Goal: Task Accomplishment & Management: Complete application form

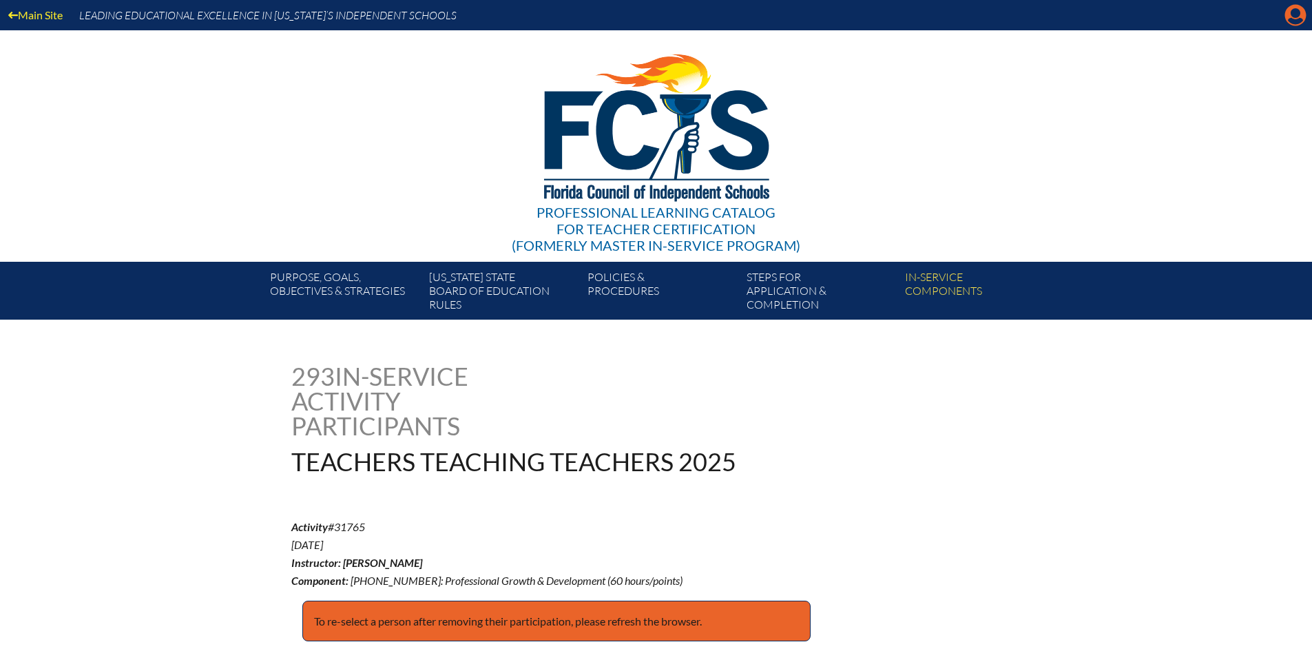
click at [1298, 14] on icon "Manage account" at bounding box center [1295, 15] width 22 height 22
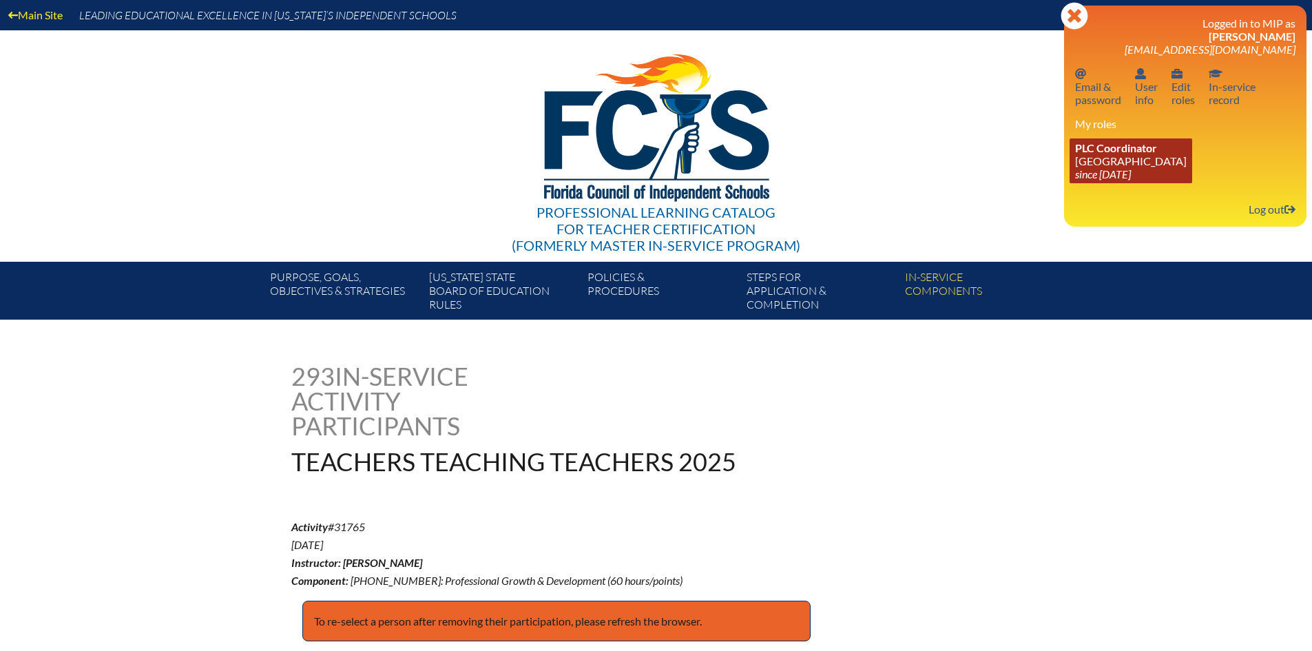
click at [1129, 150] on span "PLC Coordinator" at bounding box center [1116, 147] width 82 height 13
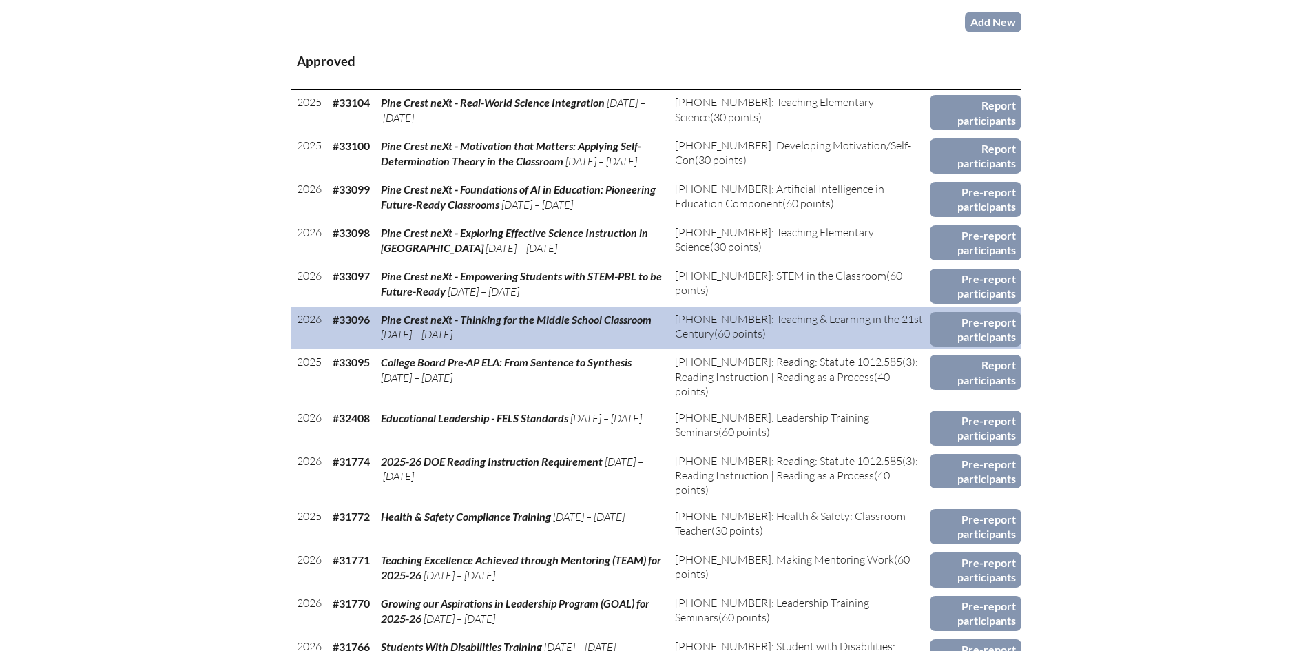
scroll to position [620, 0]
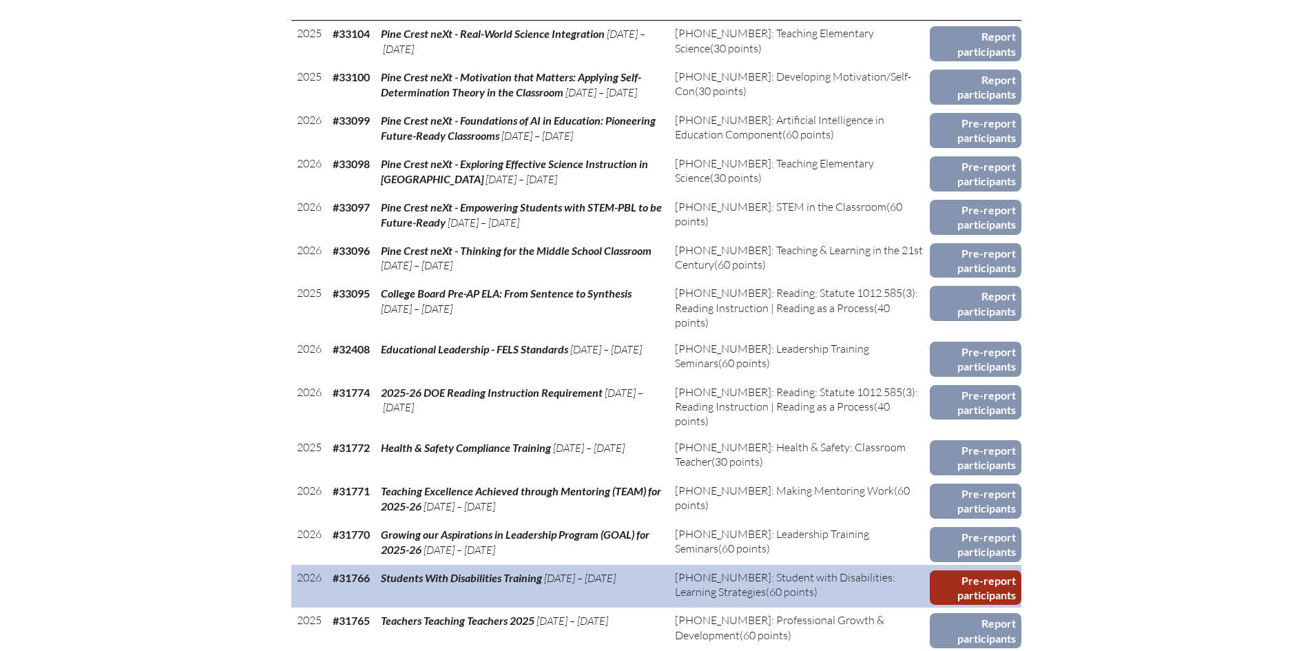
click at [968, 587] on link "Pre-report participants" at bounding box center [976, 587] width 92 height 35
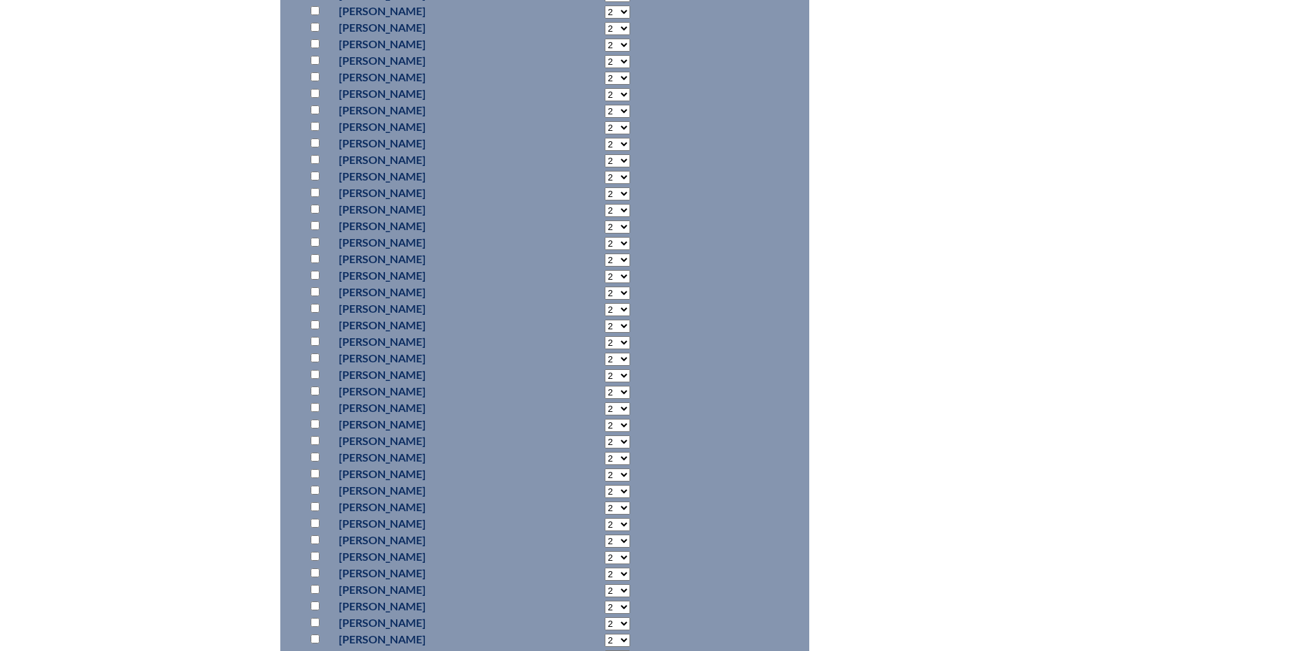
scroll to position [7569, 0]
click at [315, 313] on input "checkbox" at bounding box center [315, 308] width 9 height 9
checkbox input "true"
select select "20"
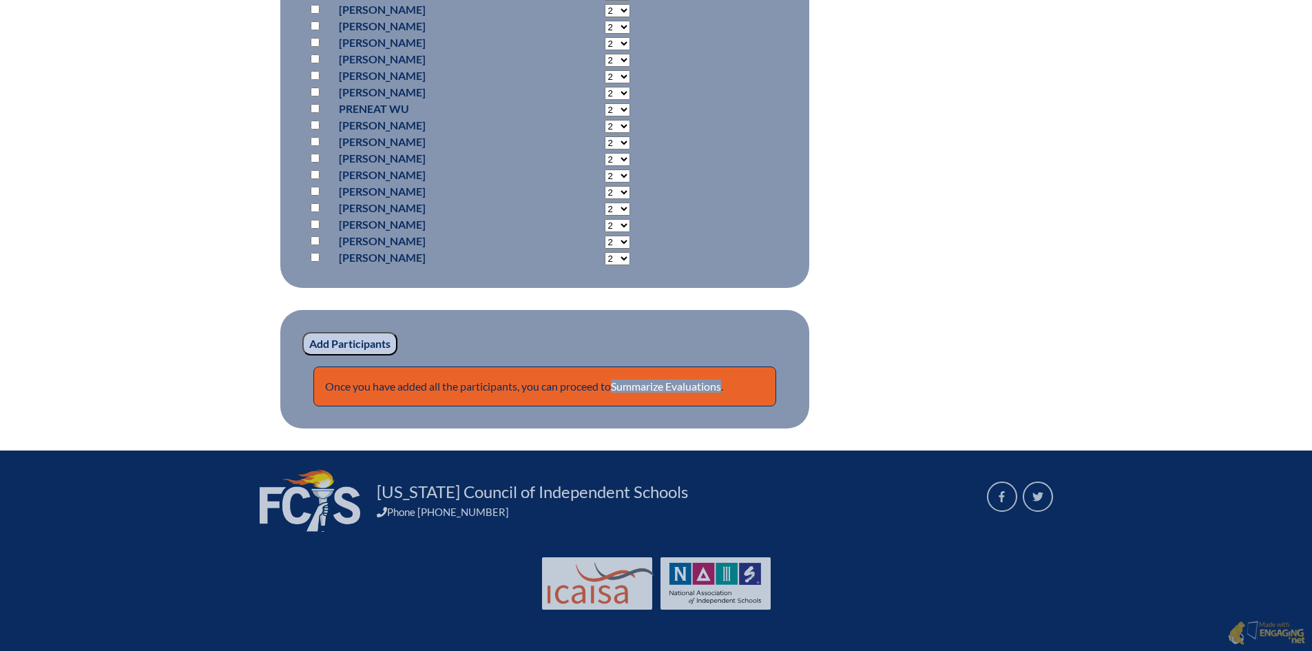
click at [356, 347] on input "Add Participants" at bounding box center [349, 343] width 95 height 23
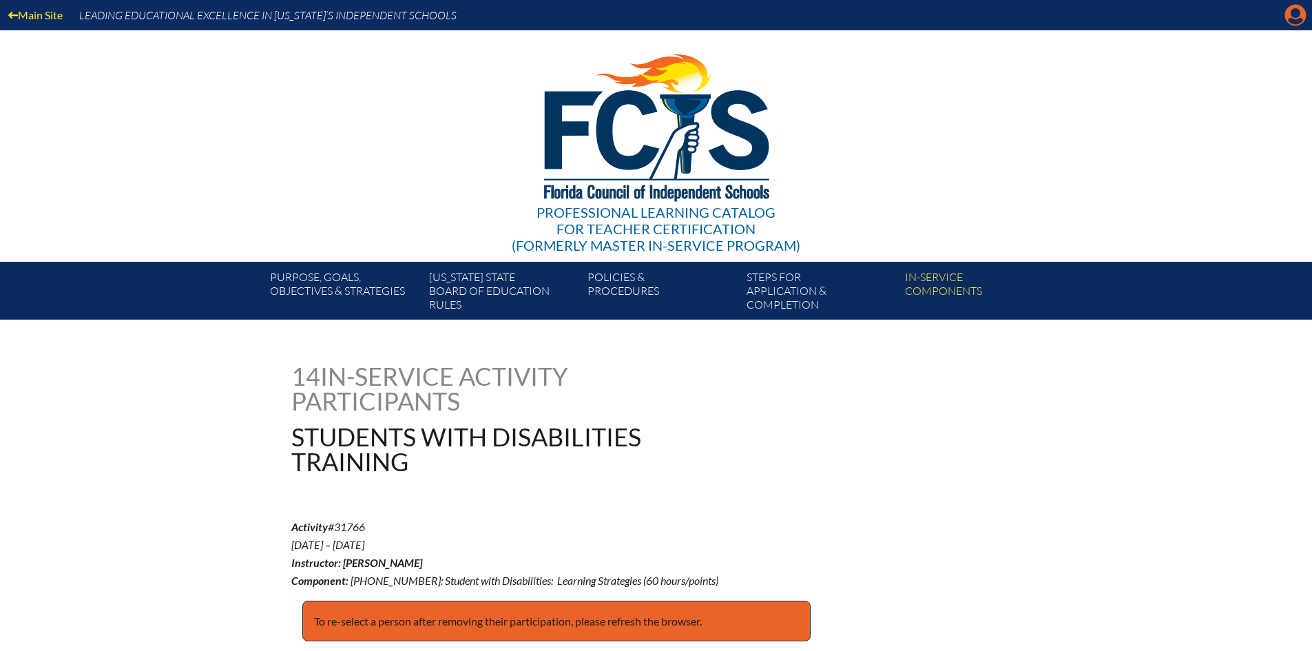
click at [1296, 13] on icon "Manage account" at bounding box center [1295, 15] width 22 height 22
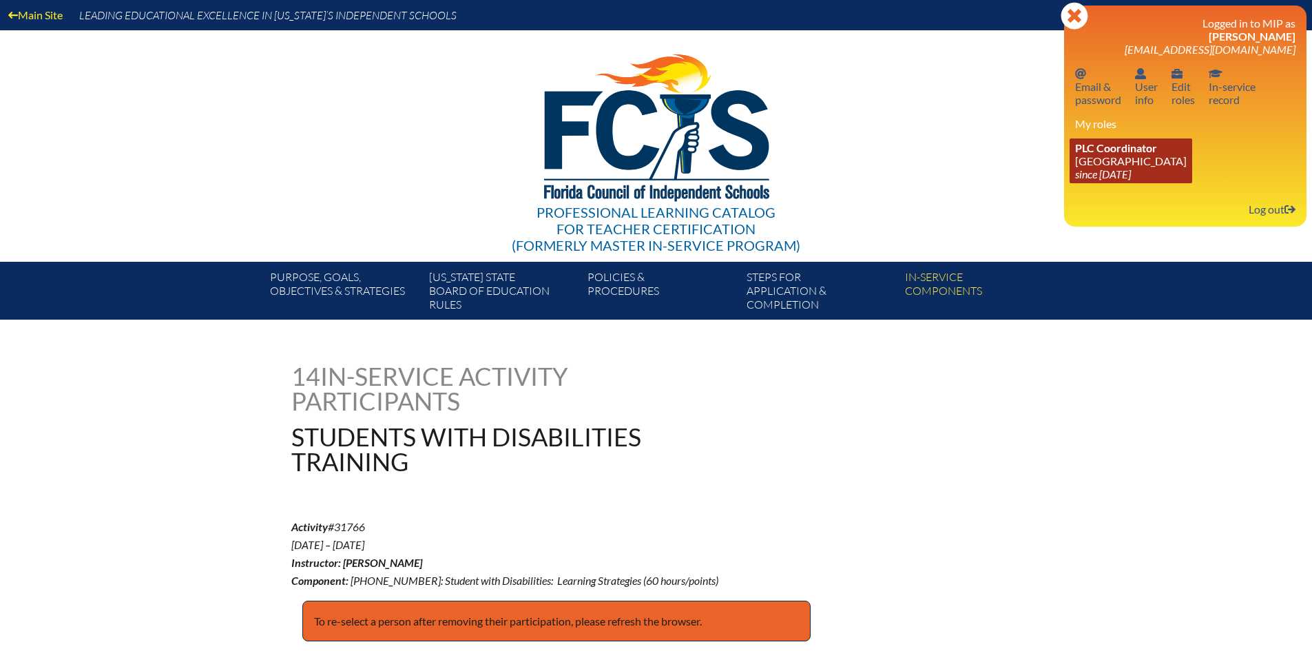
click at [1132, 144] on span "PLC Coordinator" at bounding box center [1116, 147] width 82 height 13
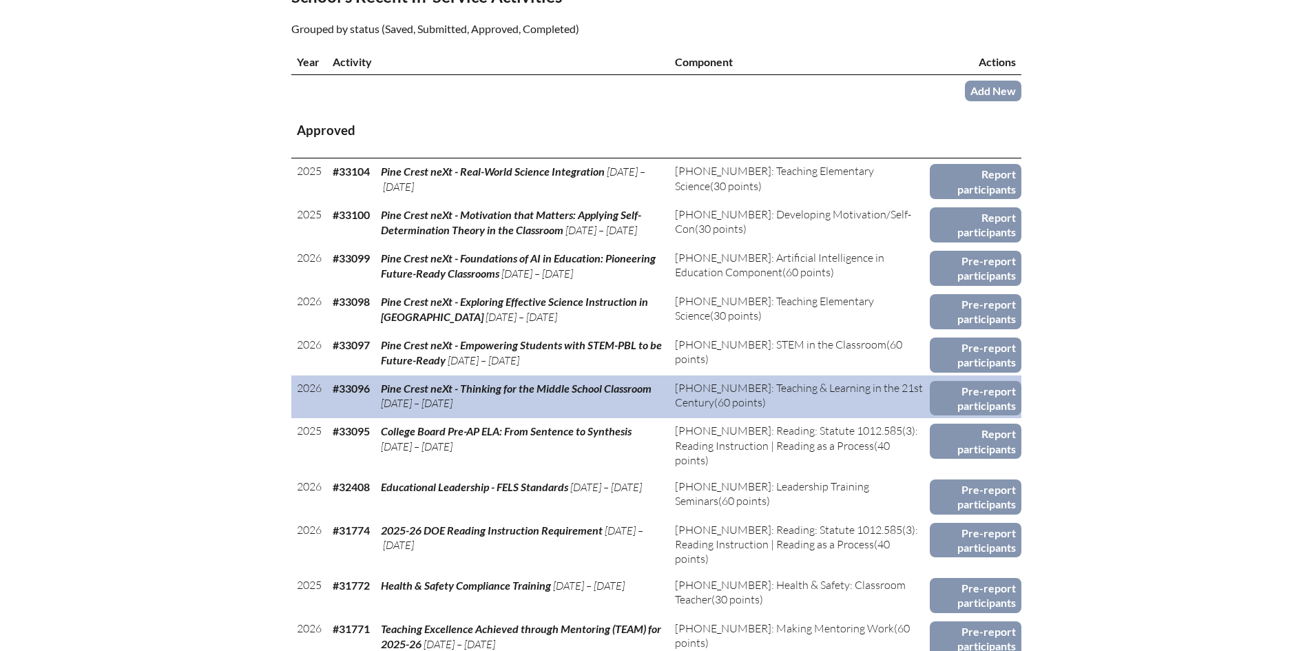
scroll to position [551, 0]
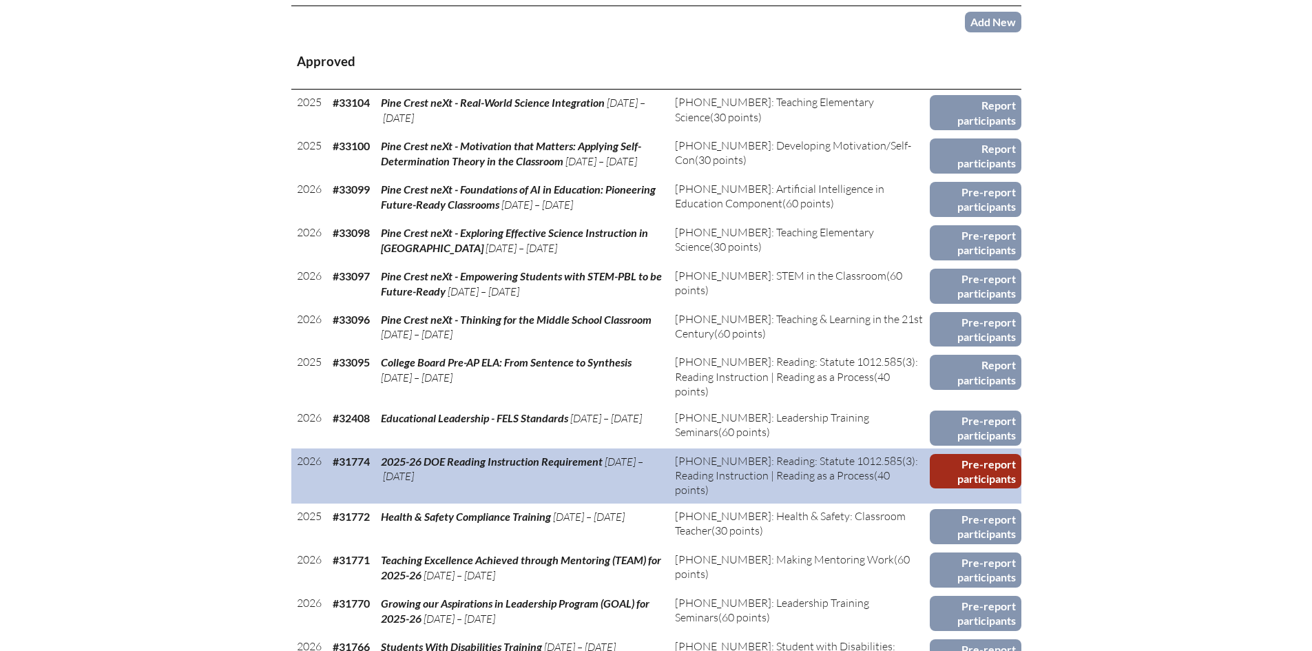
click at [1014, 466] on link "Pre-report participants" at bounding box center [976, 471] width 92 height 35
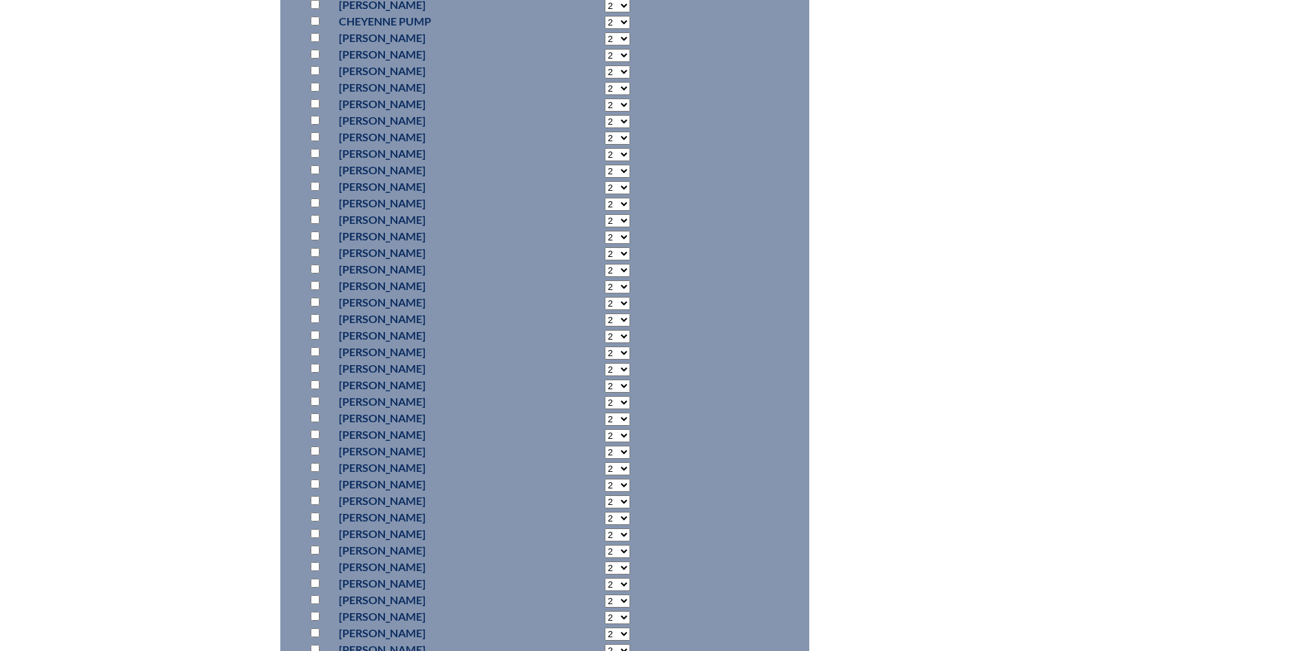
click at [311, 132] on input "checkbox" at bounding box center [315, 136] width 9 height 9
checkbox input "true"
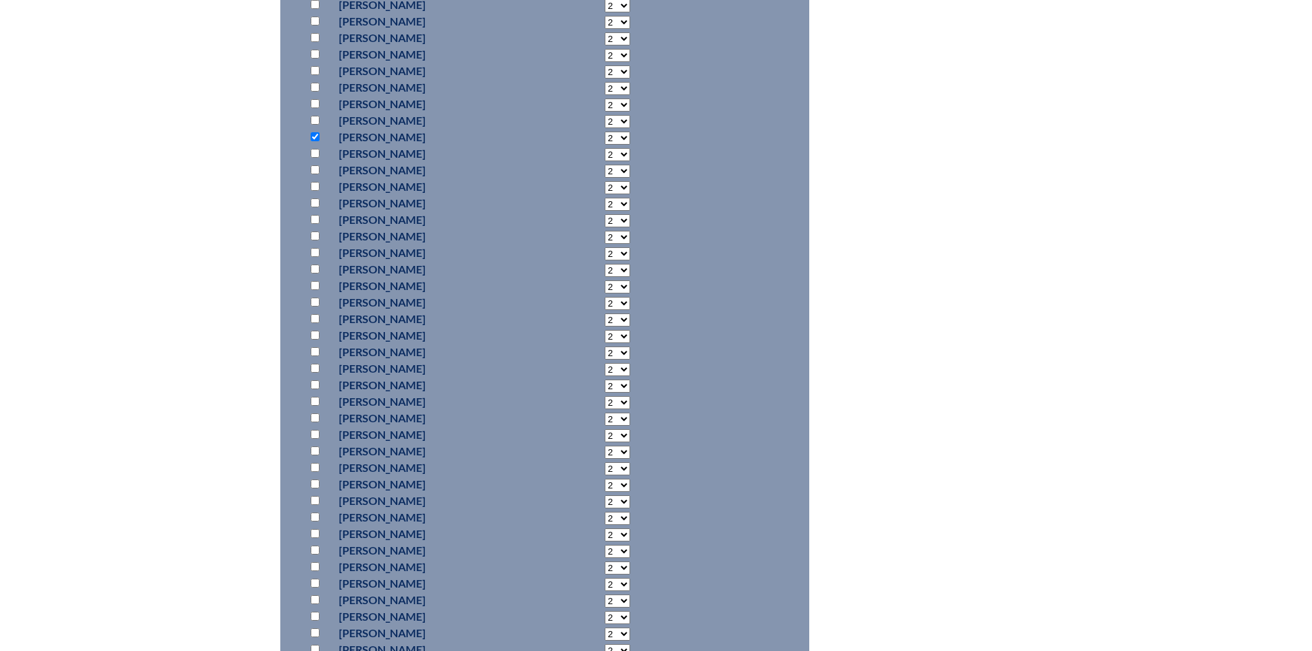
select select "30"
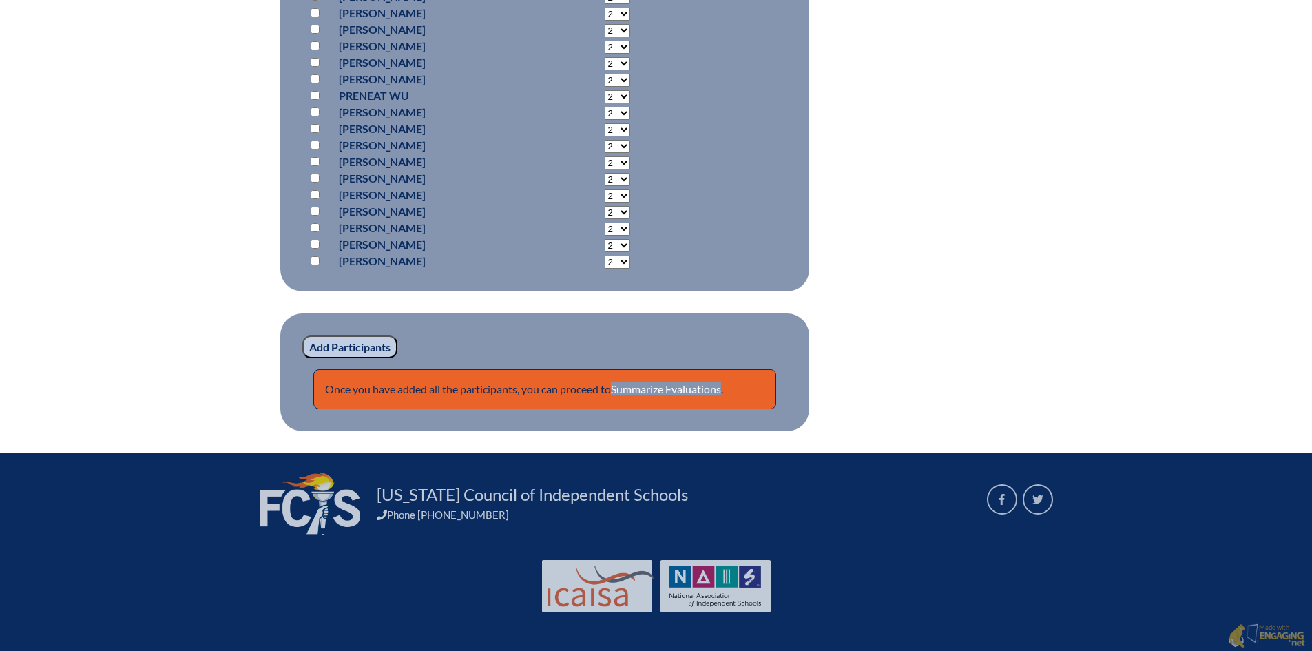
click at [351, 343] on input "Add Participants" at bounding box center [349, 346] width 95 height 23
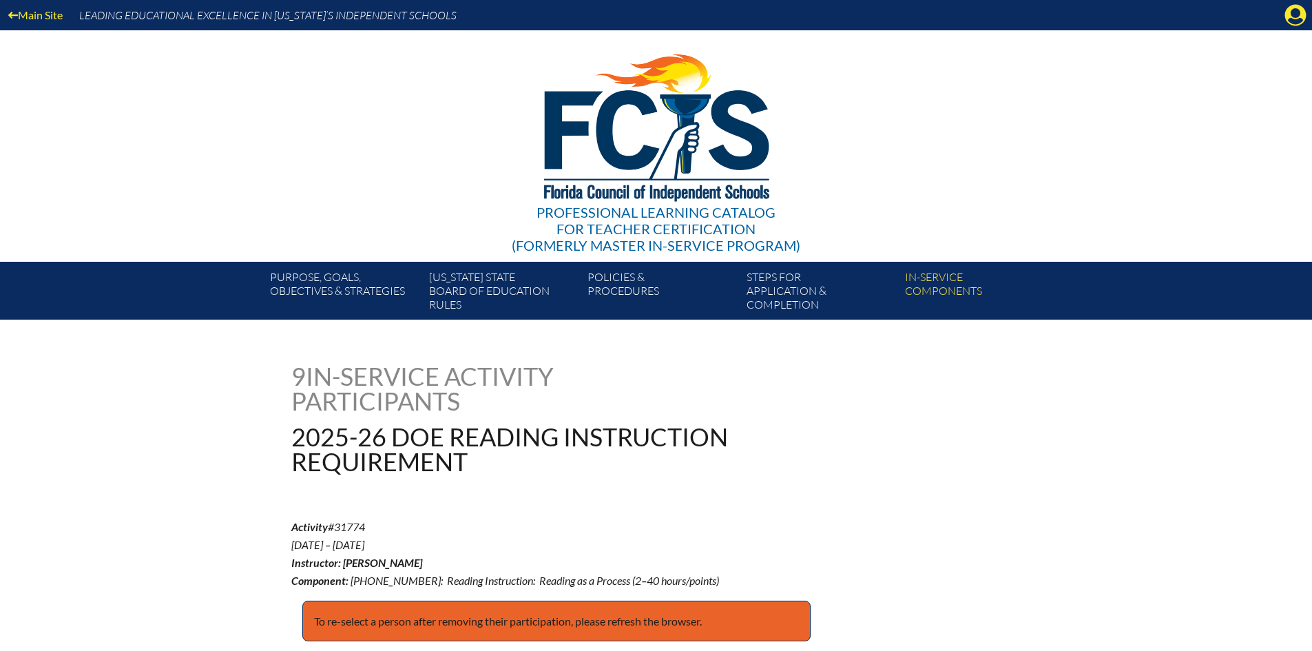
scroll to position [9294, 0]
